Goal: Transaction & Acquisition: Book appointment/travel/reservation

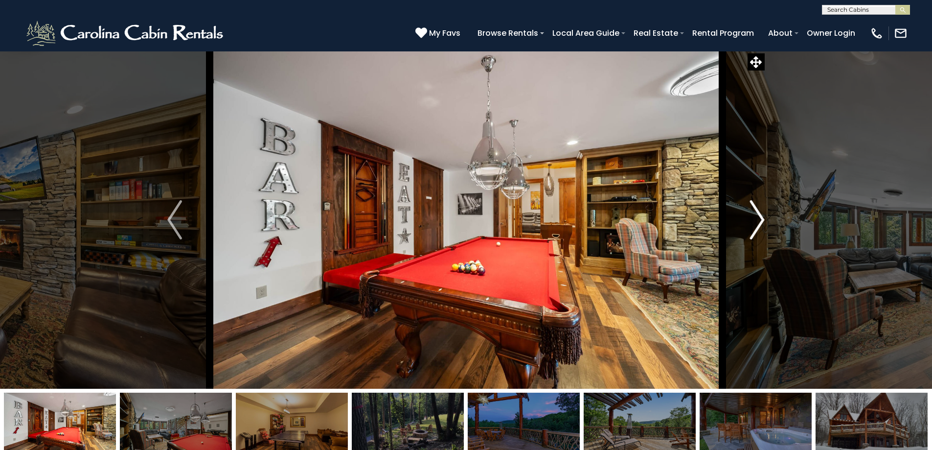
click at [744, 220] on img "Next" at bounding box center [757, 219] width 15 height 39
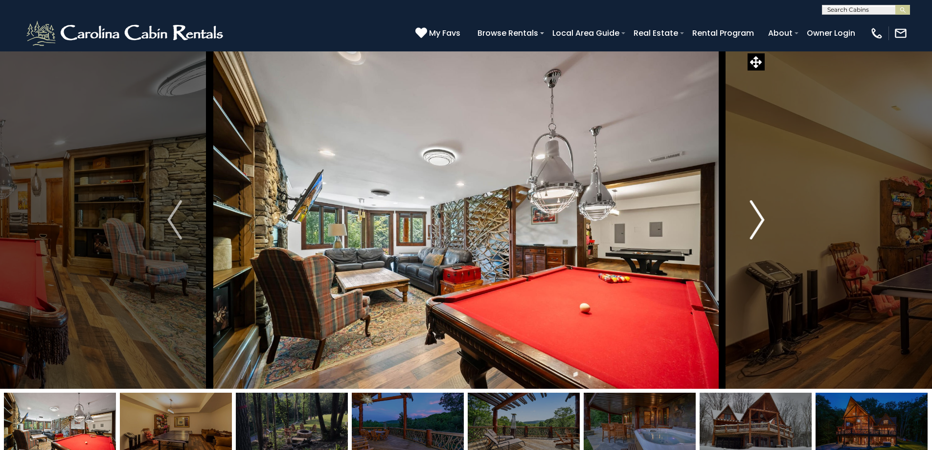
click at [744, 220] on img "Next" at bounding box center [757, 219] width 15 height 39
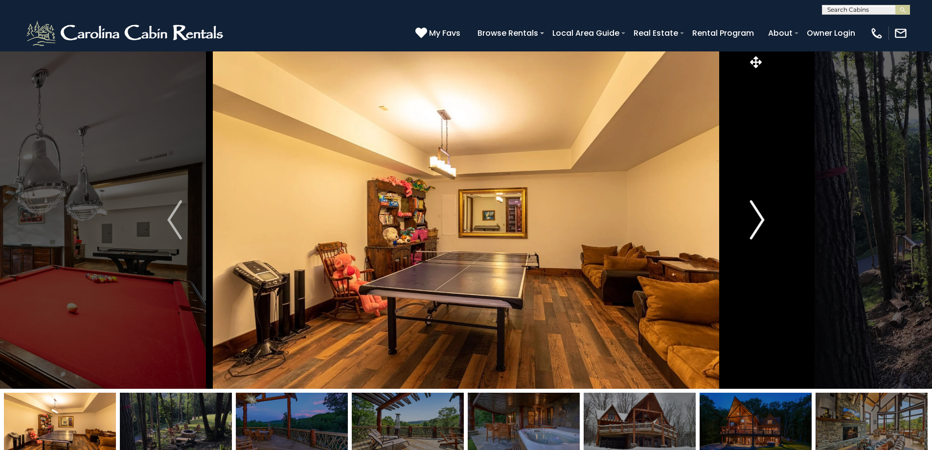
click at [744, 220] on img "Next" at bounding box center [757, 219] width 15 height 39
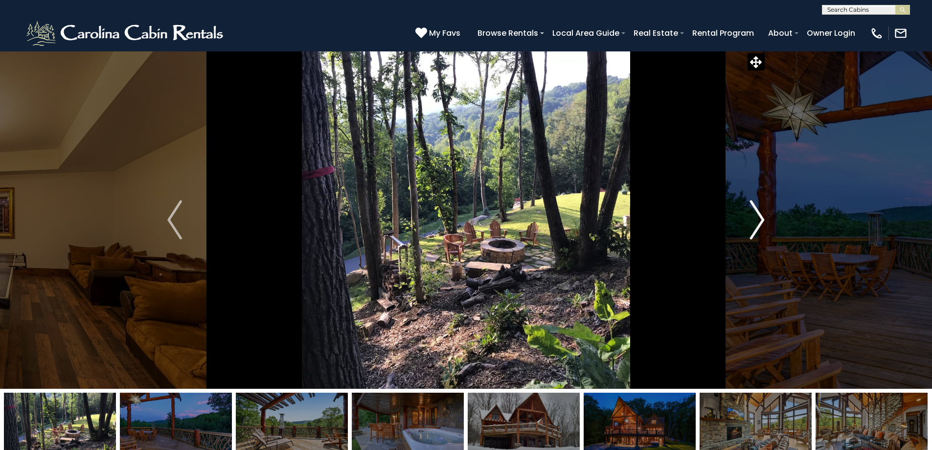
click at [744, 220] on img "Next" at bounding box center [757, 219] width 15 height 39
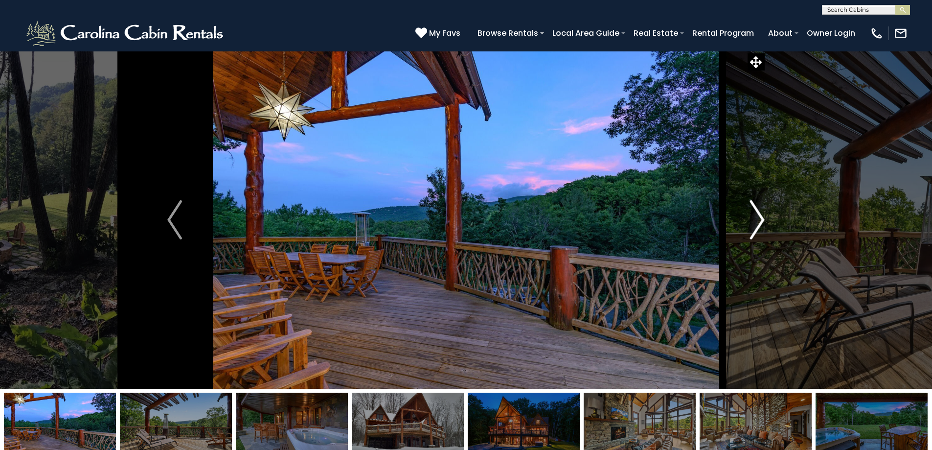
click at [744, 220] on img "Next" at bounding box center [757, 219] width 15 height 39
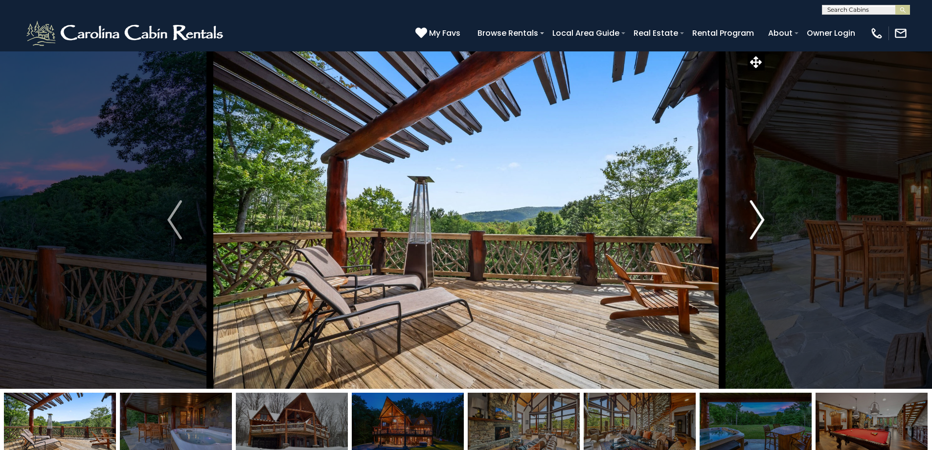
click at [744, 220] on img "Next" at bounding box center [757, 219] width 15 height 39
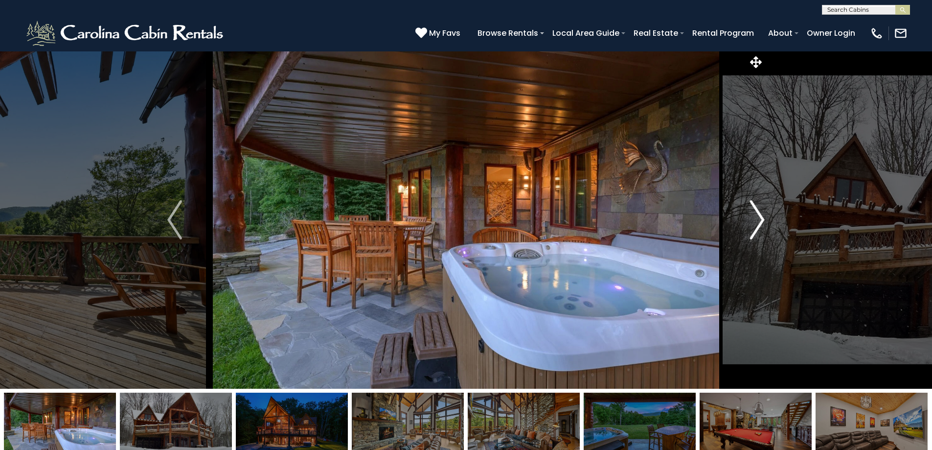
click at [744, 220] on img "Next" at bounding box center [757, 219] width 15 height 39
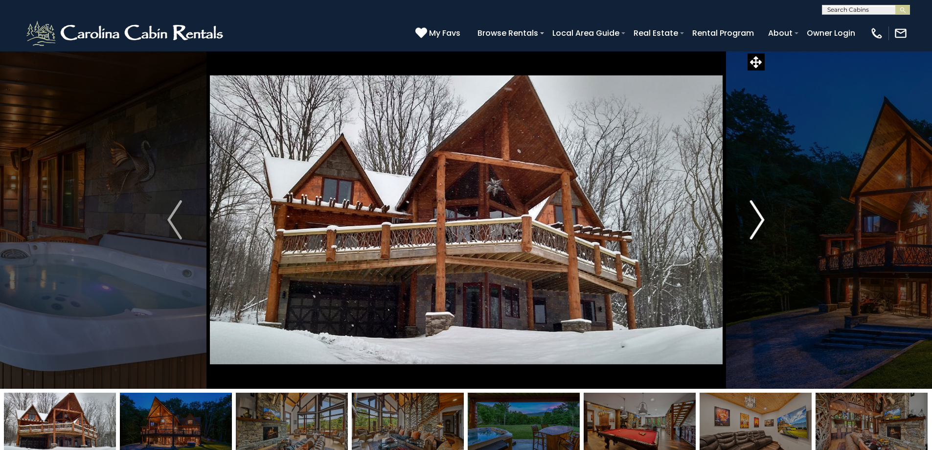
click at [744, 220] on img "Next" at bounding box center [757, 219] width 15 height 39
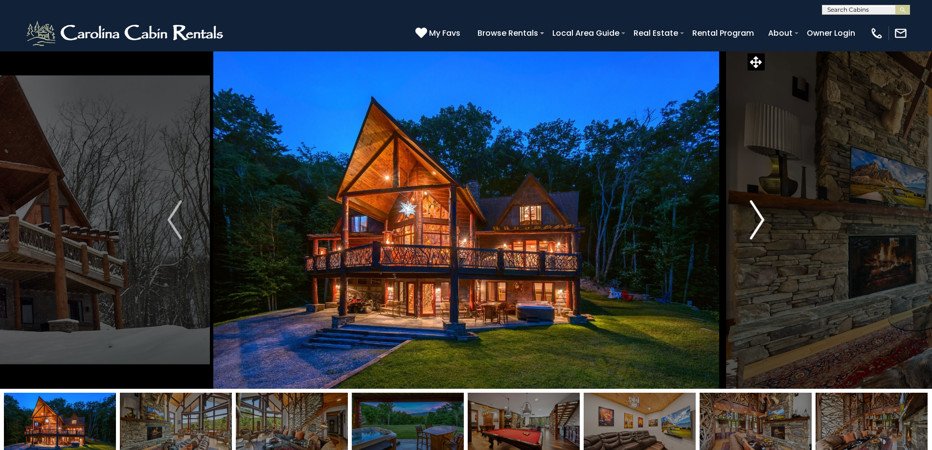
click at [744, 220] on img "Next" at bounding box center [757, 219] width 15 height 39
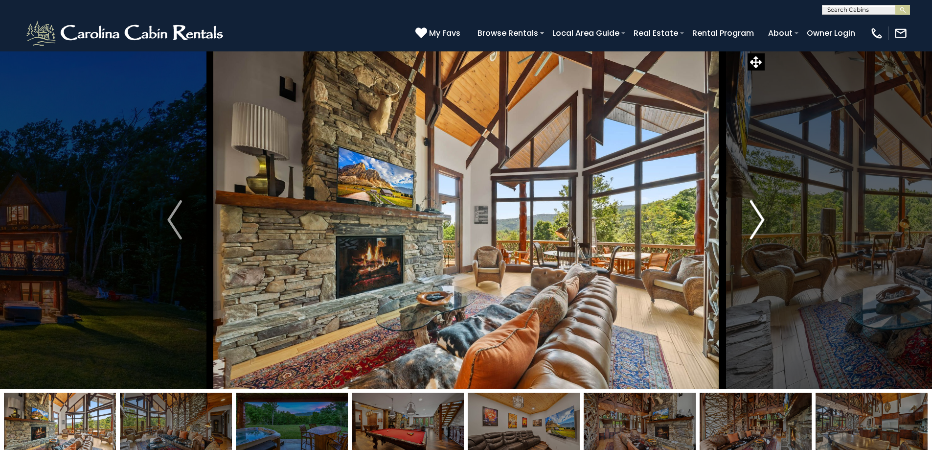
click at [744, 220] on img "Next" at bounding box center [757, 219] width 15 height 39
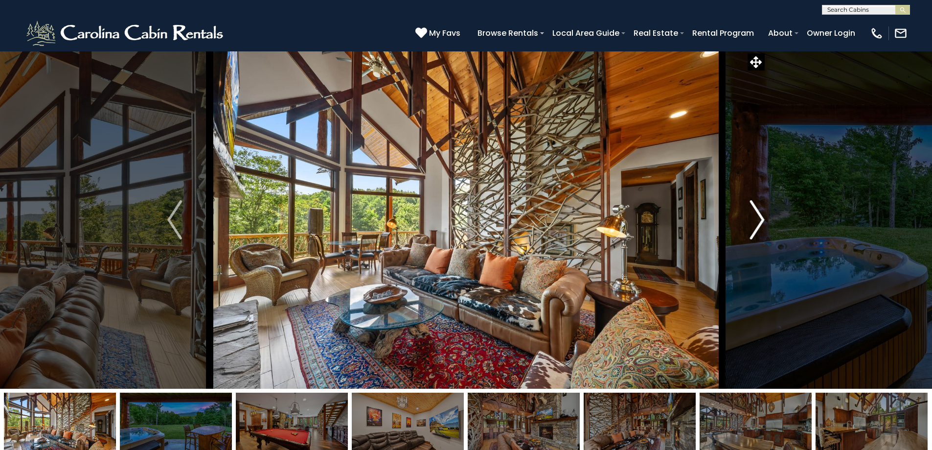
click at [744, 220] on img "Next" at bounding box center [757, 219] width 15 height 39
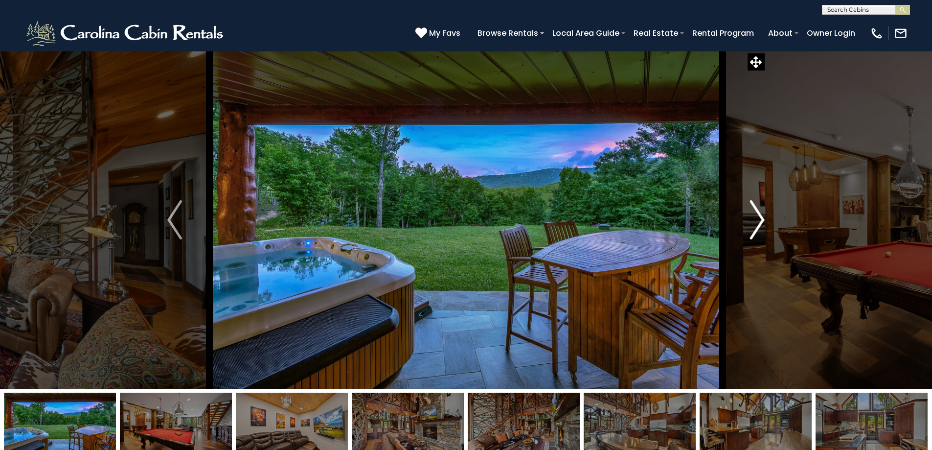
click at [744, 220] on img "Next" at bounding box center [757, 219] width 15 height 39
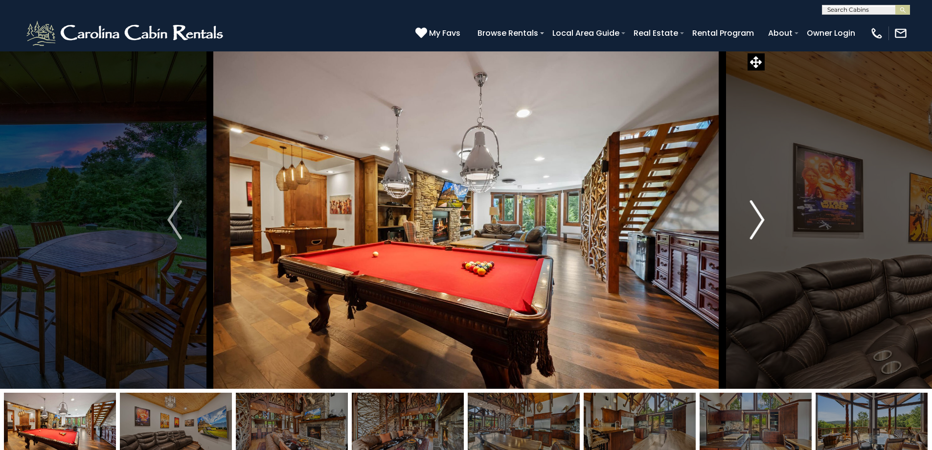
click at [744, 220] on img "Next" at bounding box center [757, 219] width 15 height 39
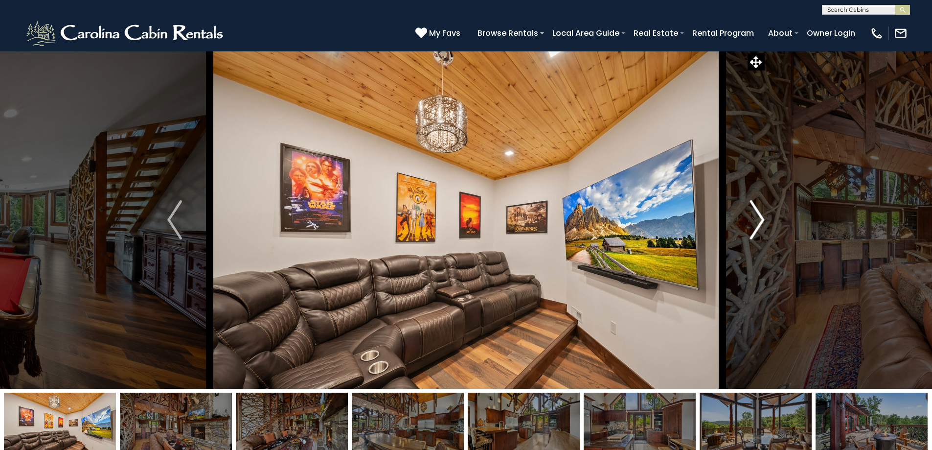
click at [744, 220] on img "Next" at bounding box center [757, 219] width 15 height 39
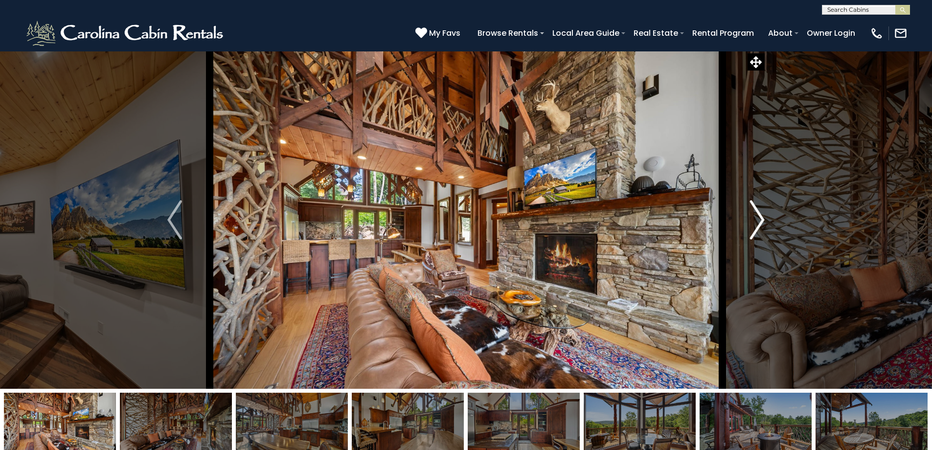
click at [744, 220] on img "Next" at bounding box center [757, 219] width 15 height 39
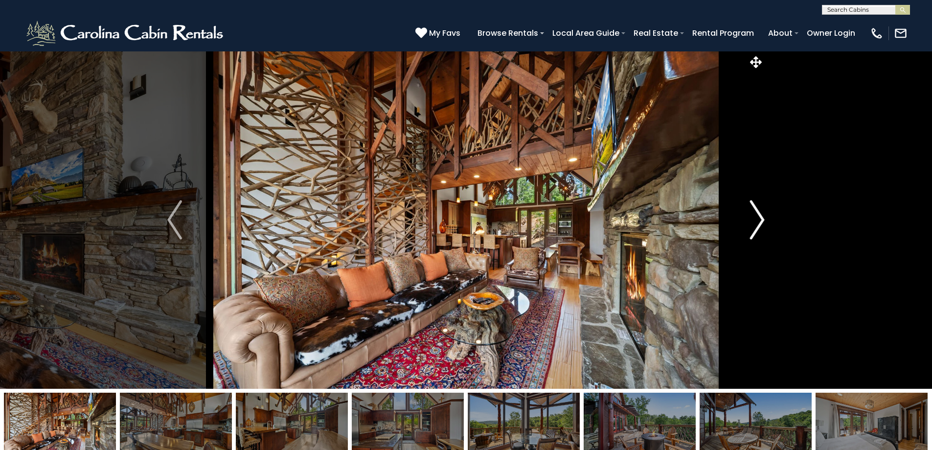
click at [744, 220] on img "Next" at bounding box center [757, 219] width 15 height 39
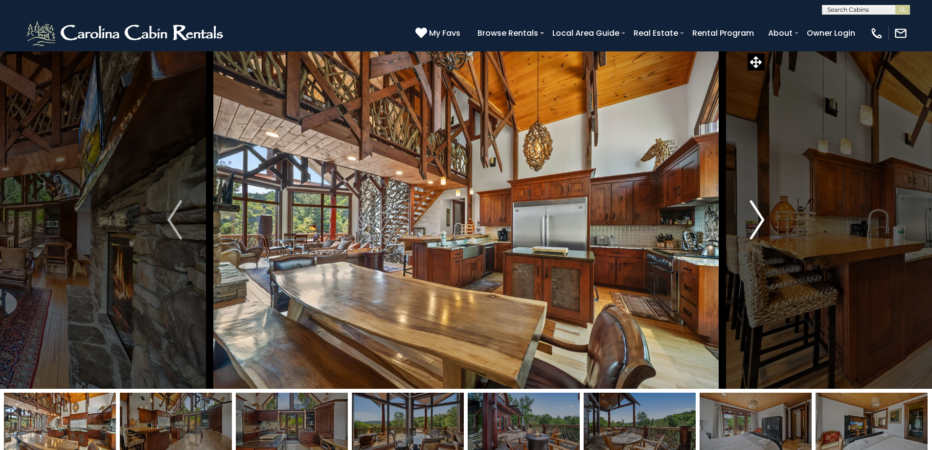
click at [744, 220] on img "Next" at bounding box center [757, 219] width 15 height 39
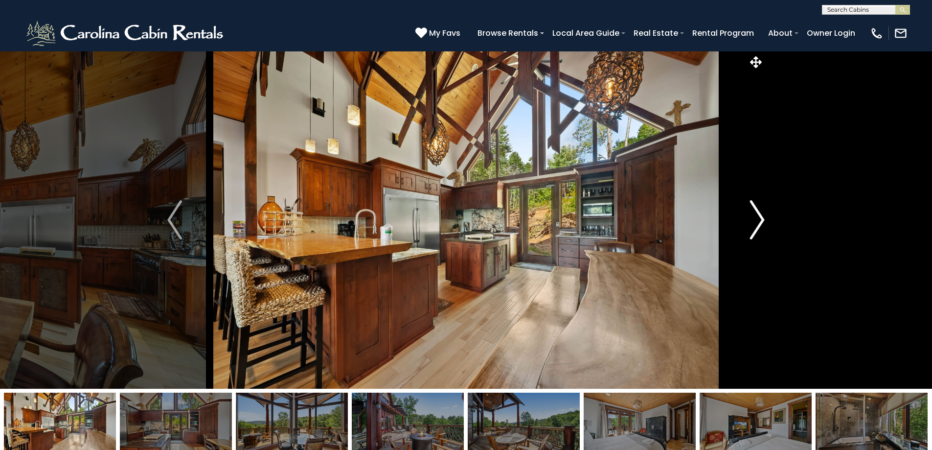
click at [744, 220] on img "Next" at bounding box center [757, 219] width 15 height 39
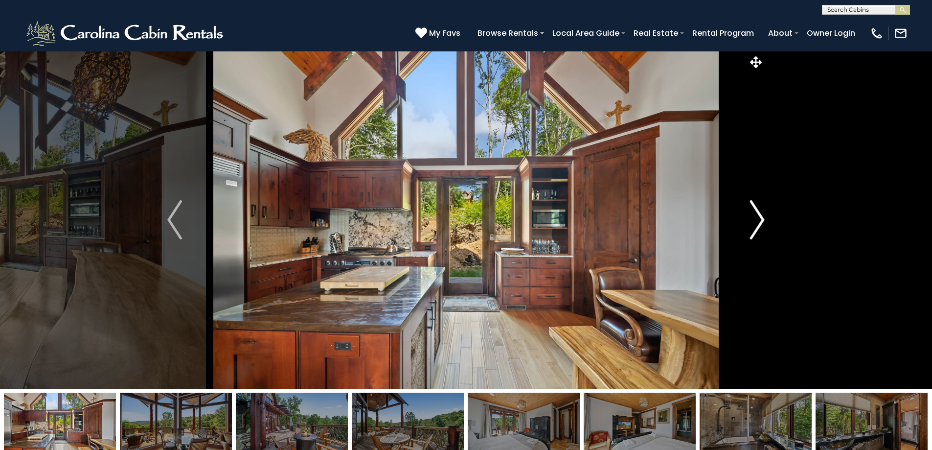
click at [744, 220] on img "Next" at bounding box center [757, 219] width 15 height 39
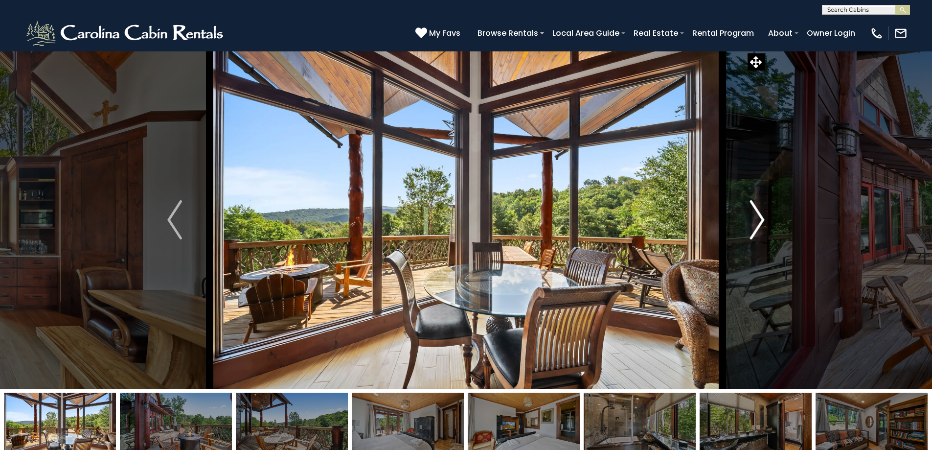
click at [744, 220] on img "Next" at bounding box center [757, 219] width 15 height 39
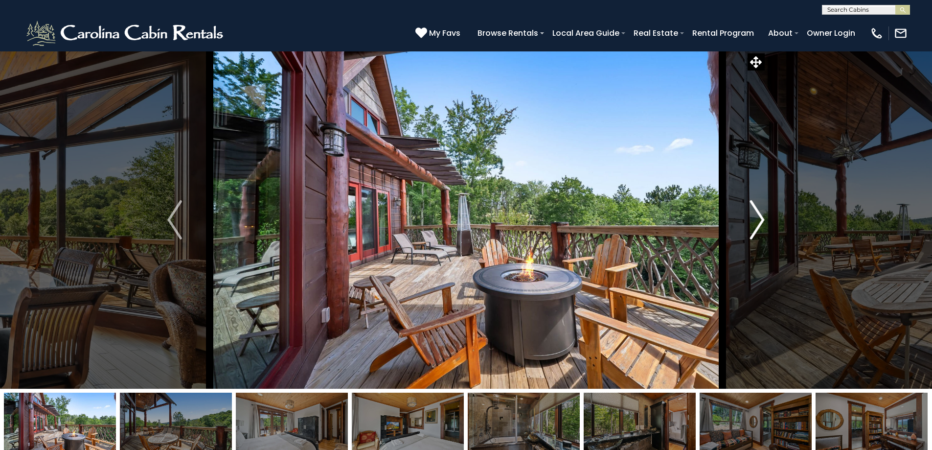
click at [744, 219] on img "Next" at bounding box center [757, 219] width 15 height 39
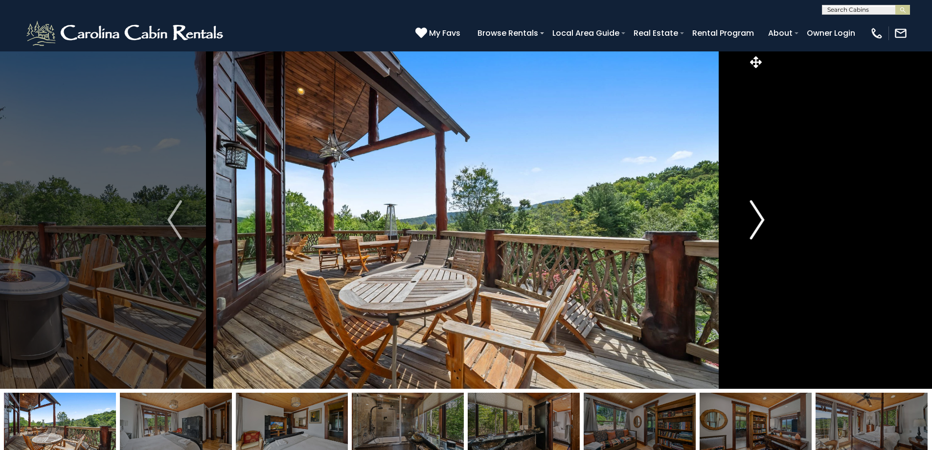
click at [744, 219] on img "Next" at bounding box center [757, 219] width 15 height 39
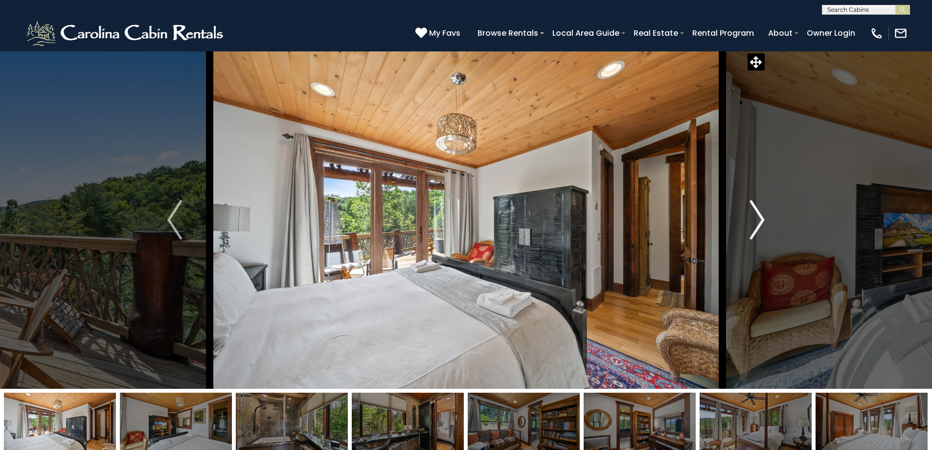
click at [744, 219] on img "Next" at bounding box center [757, 219] width 15 height 39
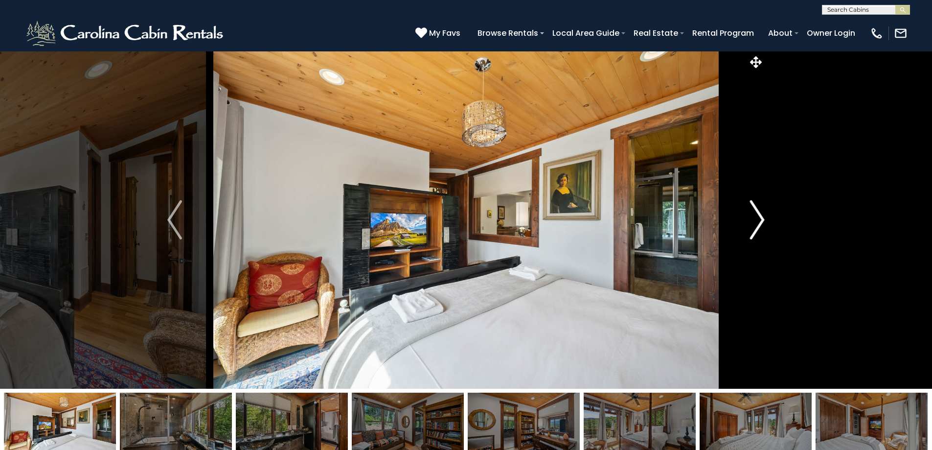
click at [744, 219] on img "Next" at bounding box center [757, 219] width 15 height 39
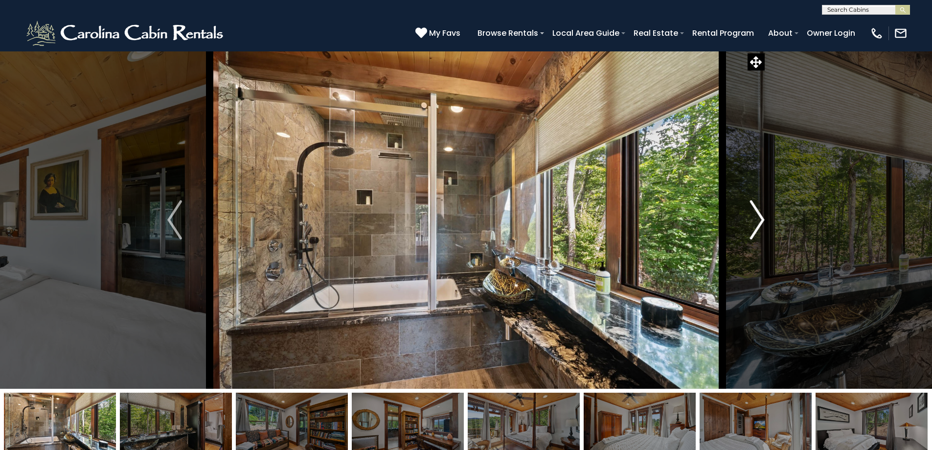
click at [744, 219] on img "Next" at bounding box center [757, 219] width 15 height 39
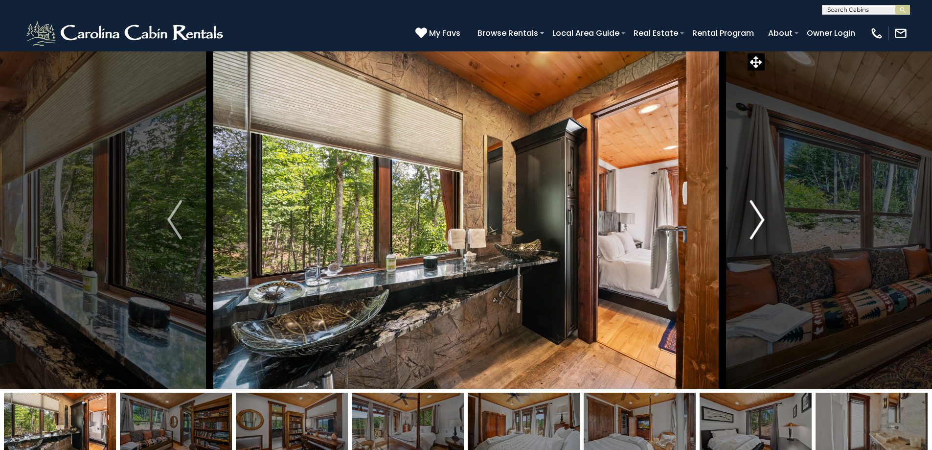
click at [744, 219] on img "Next" at bounding box center [757, 219] width 15 height 39
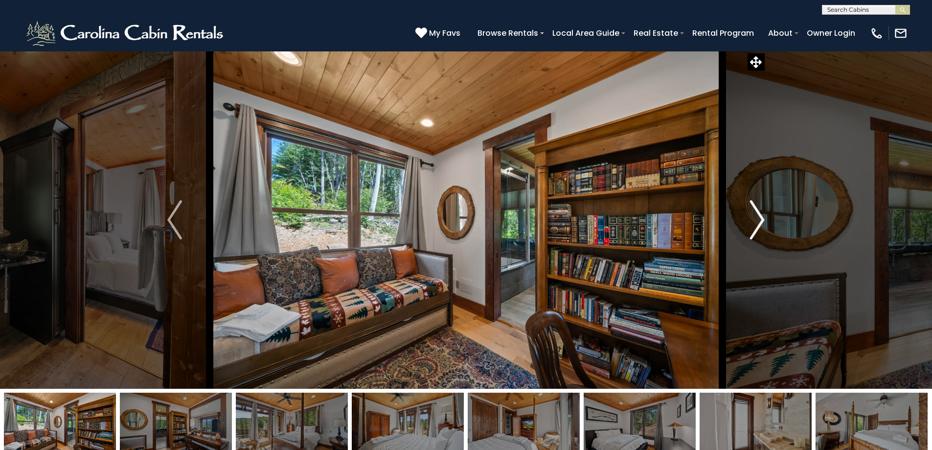
click at [744, 219] on img "Next" at bounding box center [757, 219] width 15 height 39
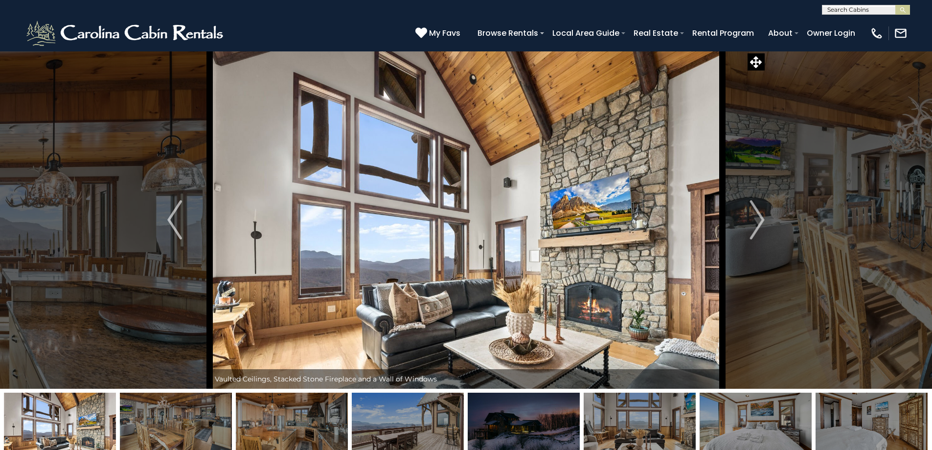
select select "**"
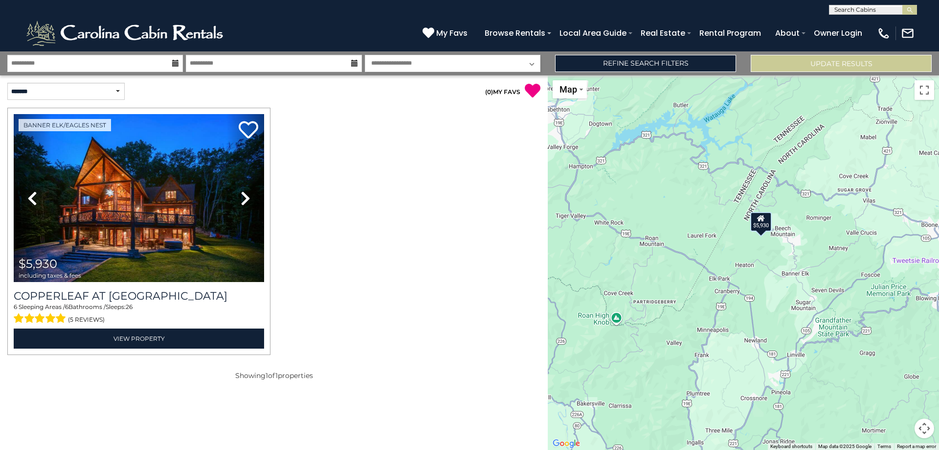
select select "*"
